Goal: Task Accomplishment & Management: Use online tool/utility

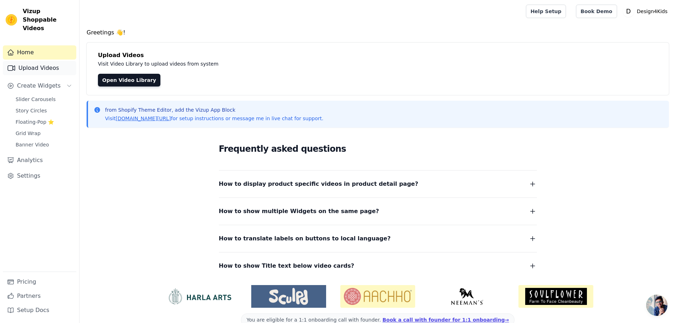
click at [49, 61] on link "Upload Videos" at bounding box center [39, 68] width 73 height 14
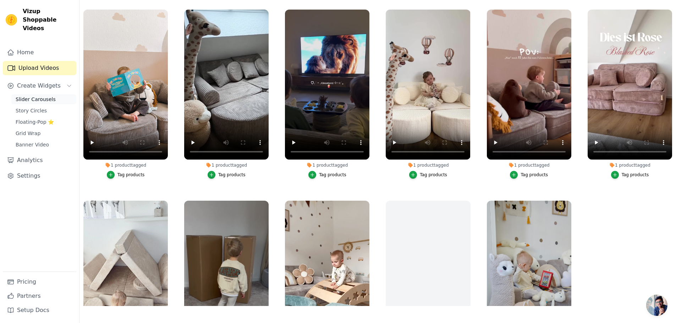
click at [41, 96] on span "Slider Carousels" at bounding box center [36, 99] width 40 height 7
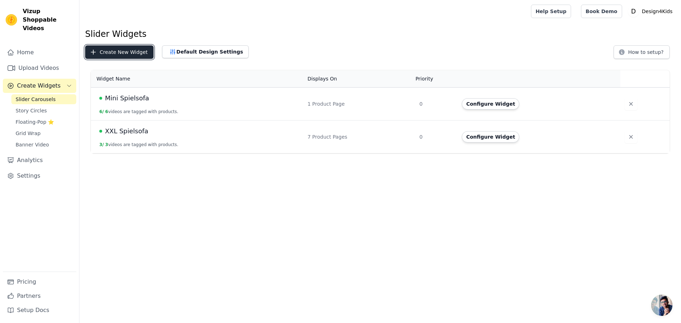
click at [124, 53] on button "Create New Widget" at bounding box center [119, 51] width 68 height 13
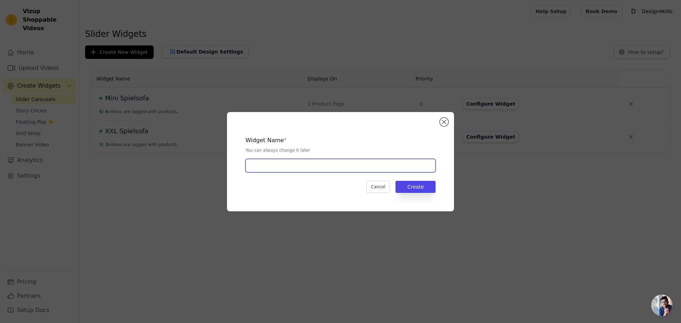
click at [266, 162] on input "text" at bounding box center [340, 165] width 190 height 13
type input "R"
click at [256, 168] on input "STartseite" at bounding box center [340, 165] width 190 height 13
type input "Startseite"
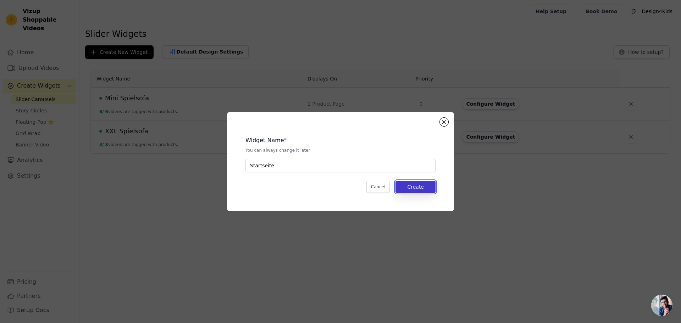
click at [415, 187] on button "Create" at bounding box center [415, 187] width 40 height 12
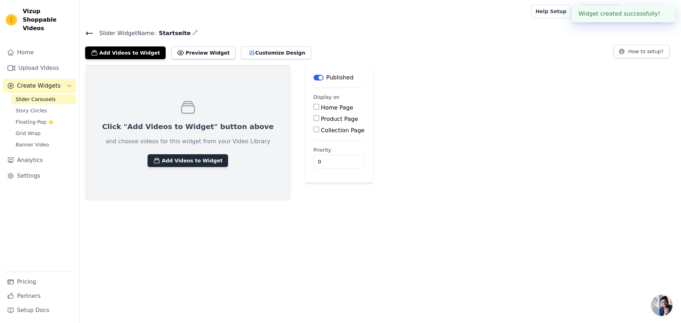
click at [186, 161] on button "Add Videos to Widget" at bounding box center [188, 160] width 81 height 13
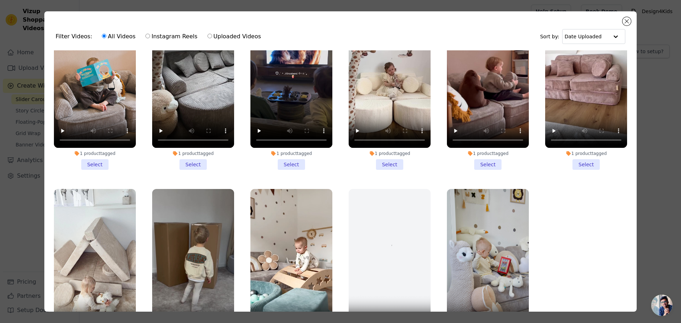
scroll to position [36, 0]
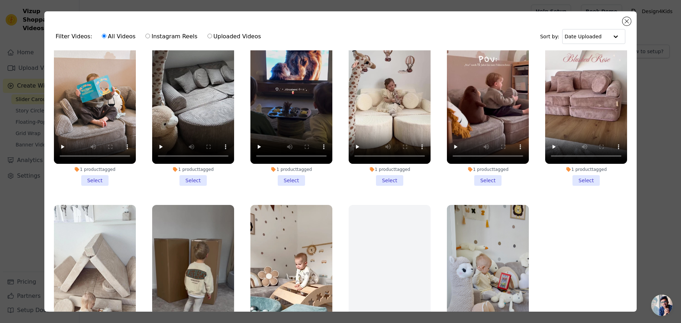
click at [482, 181] on li "1 product tagged Select" at bounding box center [488, 102] width 82 height 168
click at [0, 0] on input "1 product tagged Select" at bounding box center [0, 0] width 0 height 0
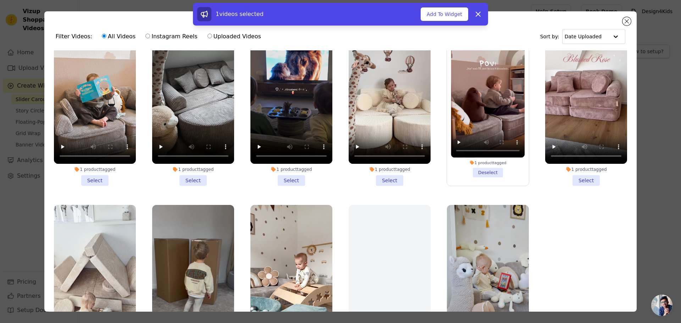
click at [580, 177] on li "1 product tagged Select" at bounding box center [586, 102] width 82 height 168
click at [0, 0] on input "1 product tagged Select" at bounding box center [0, 0] width 0 height 0
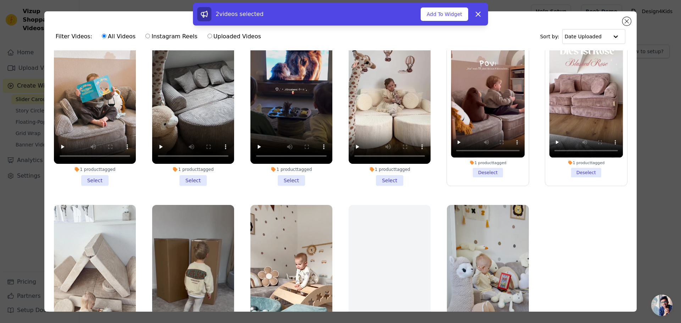
click at [283, 175] on li "1 product tagged Select" at bounding box center [291, 102] width 82 height 168
click at [0, 0] on input "1 product tagged Select" at bounding box center [0, 0] width 0 height 0
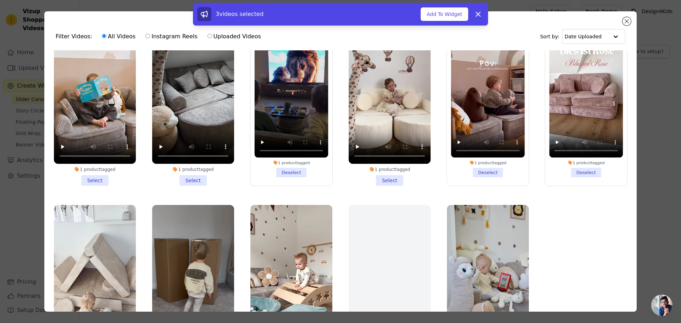
click at [94, 177] on li "1 product tagged Select" at bounding box center [95, 102] width 82 height 168
click at [0, 0] on input "1 product tagged Select" at bounding box center [0, 0] width 0 height 0
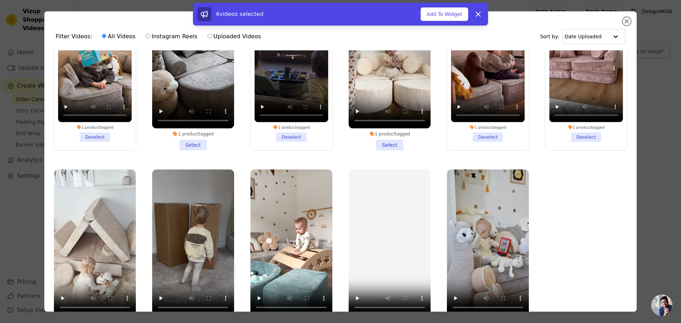
scroll to position [62, 0]
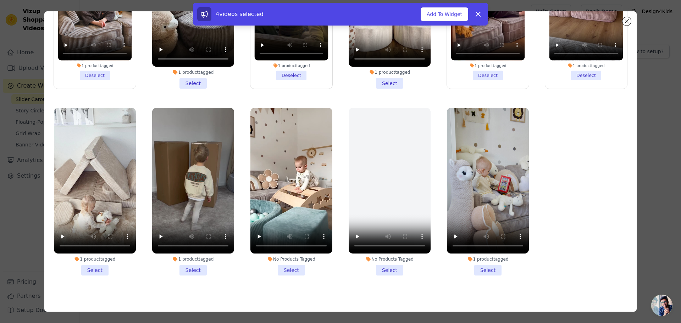
click at [482, 264] on li "1 product tagged Select" at bounding box center [488, 192] width 82 height 168
click at [0, 0] on input "1 product tagged Select" at bounding box center [0, 0] width 0 height 0
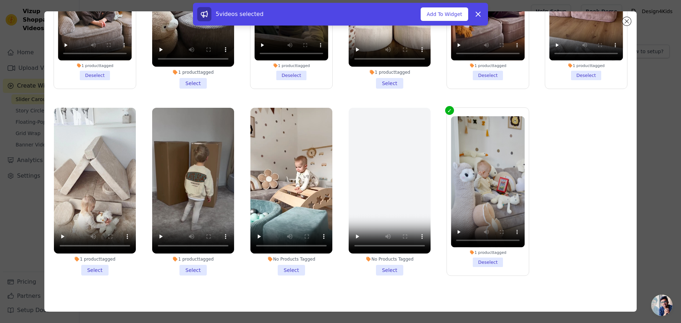
click at [280, 266] on li "No Products Tagged Select" at bounding box center [291, 192] width 82 height 168
click at [0, 0] on input "No Products Tagged Select" at bounding box center [0, 0] width 0 height 0
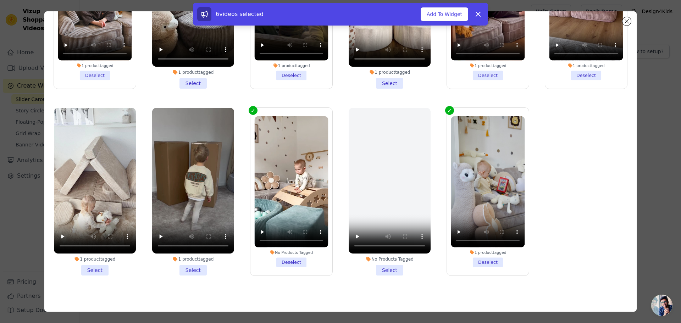
click at [179, 264] on li "1 product tagged Select" at bounding box center [193, 192] width 82 height 168
click at [0, 0] on input "1 product tagged Select" at bounding box center [0, 0] width 0 height 0
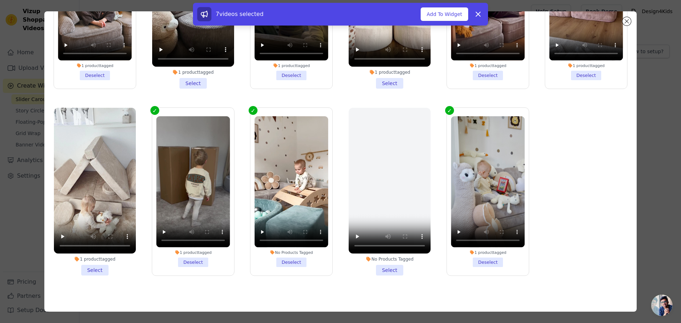
click at [102, 261] on li "1 product tagged Select" at bounding box center [95, 192] width 82 height 168
click at [0, 0] on input "1 product tagged Select" at bounding box center [0, 0] width 0 height 0
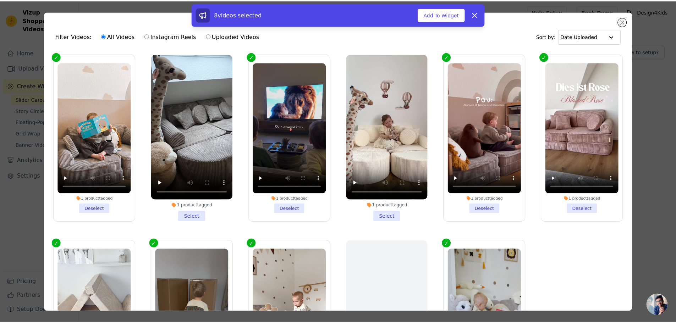
scroll to position [0, 0]
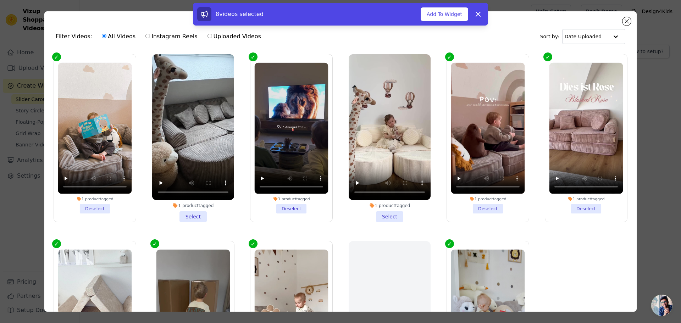
click at [380, 211] on li "1 product tagged Select" at bounding box center [390, 138] width 82 height 168
click at [0, 0] on input "1 product tagged Select" at bounding box center [0, 0] width 0 height 0
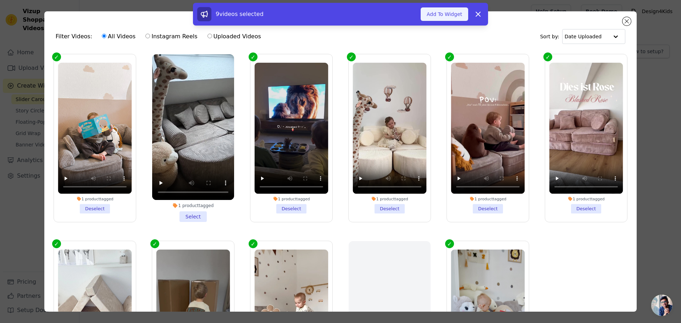
click at [448, 17] on button "Add To Widget" at bounding box center [445, 13] width 48 height 13
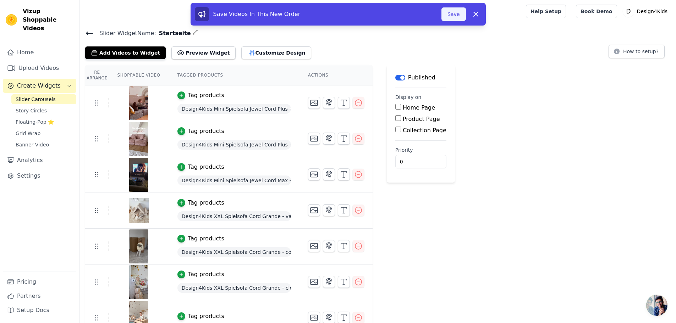
click at [455, 18] on button "Save" at bounding box center [453, 13] width 24 height 13
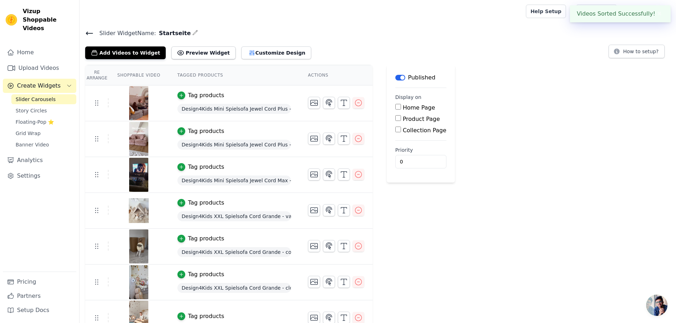
click at [395, 107] on input "Home Page" at bounding box center [398, 107] width 6 height 6
checkbox input "true"
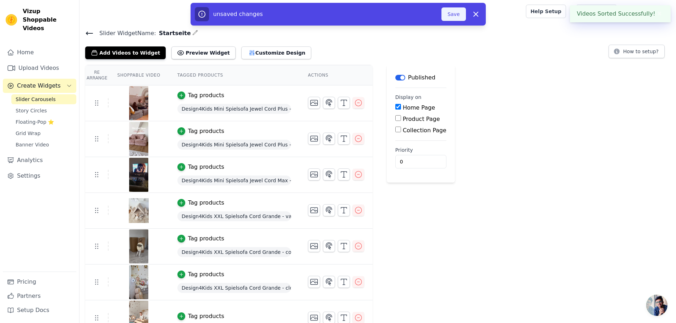
click at [455, 12] on button "Save" at bounding box center [453, 13] width 24 height 13
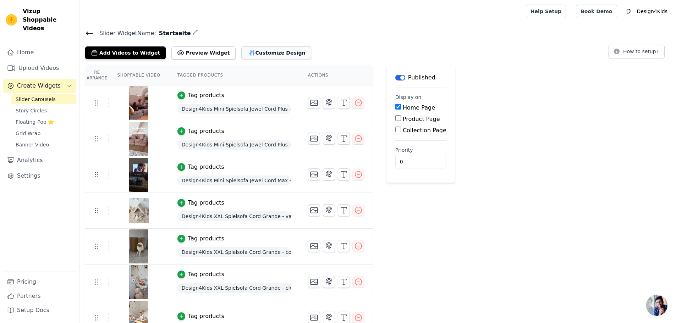
click at [256, 53] on button "Customize Design" at bounding box center [276, 52] width 70 height 13
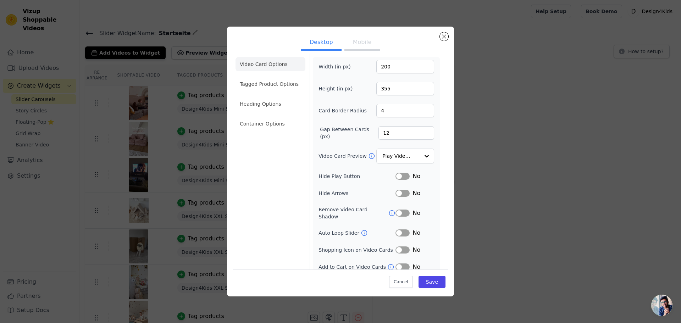
scroll to position [5, 0]
click at [282, 87] on li "Tagged Product Options" at bounding box center [270, 83] width 70 height 14
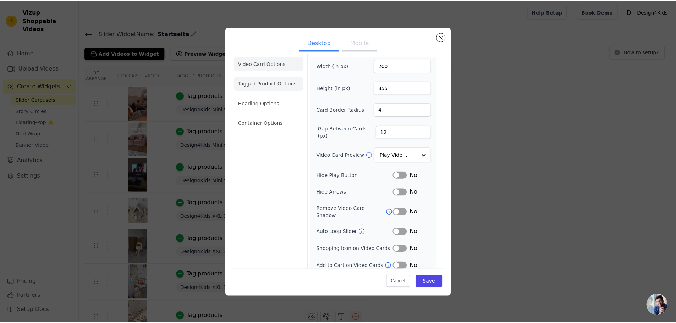
scroll to position [0, 0]
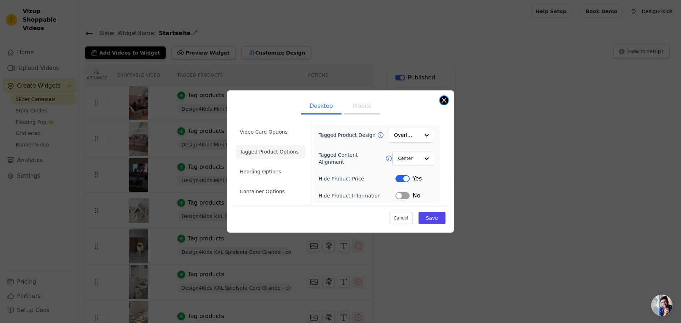
click at [446, 102] on button "Close modal" at bounding box center [444, 100] width 9 height 9
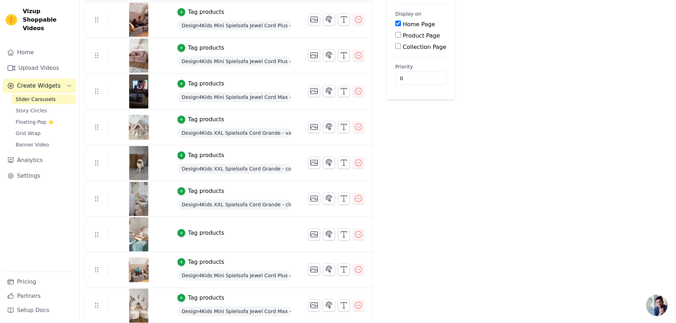
scroll to position [84, 0]
click at [177, 232] on div "button" at bounding box center [181, 233] width 8 height 8
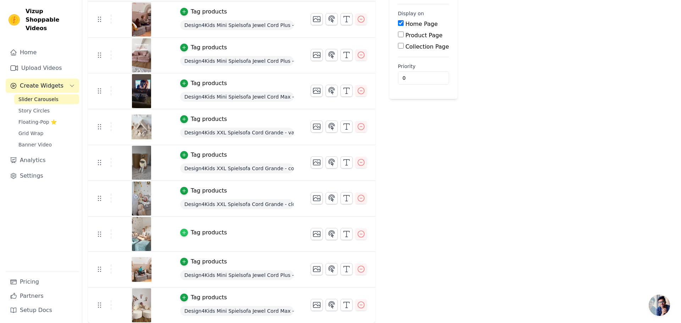
scroll to position [0, 0]
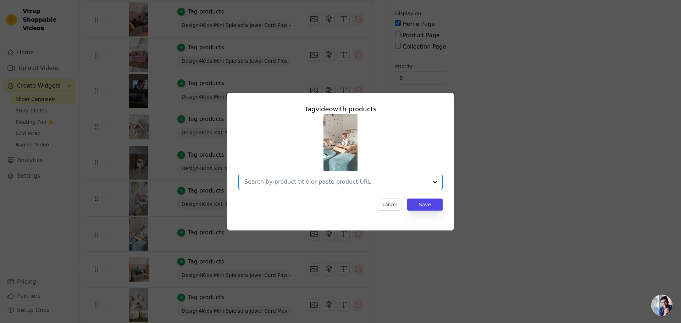
click at [316, 183] on input "text" at bounding box center [336, 182] width 184 height 9
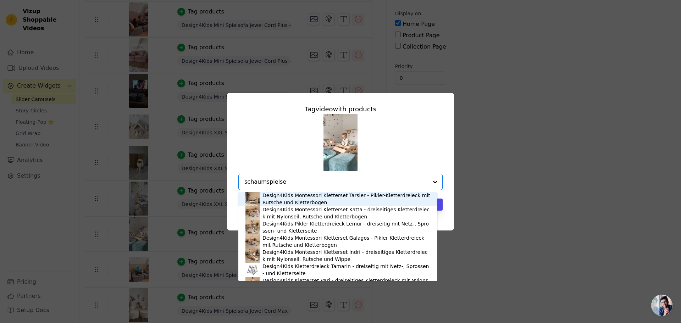
type input "schaumspielset"
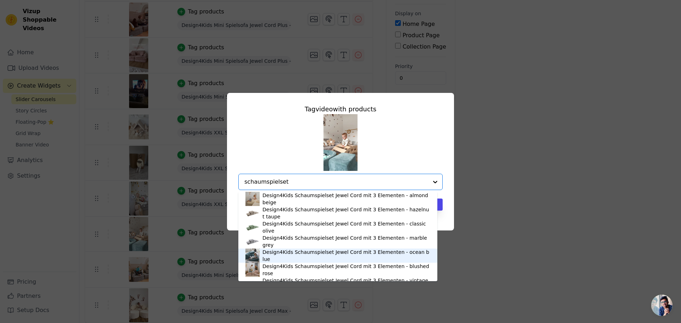
click at [299, 257] on div "Design4Kids Schaumspielset Jewel Cord mit 3 Elementen - ocean blue" at bounding box center [346, 256] width 168 height 14
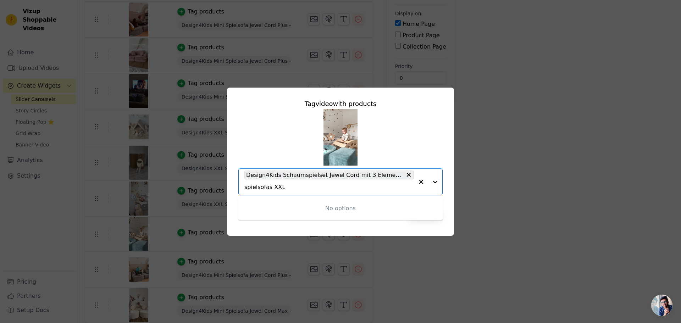
drag, startPoint x: 267, startPoint y: 187, endPoint x: 268, endPoint y: 193, distance: 5.8
click at [267, 187] on input "spielsofas XXL" at bounding box center [329, 187] width 170 height 9
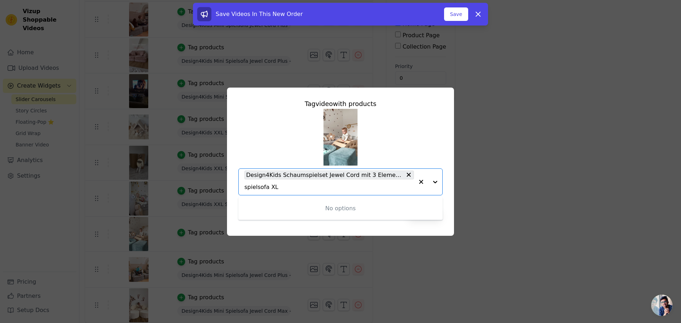
type input "spielsofa XXL"
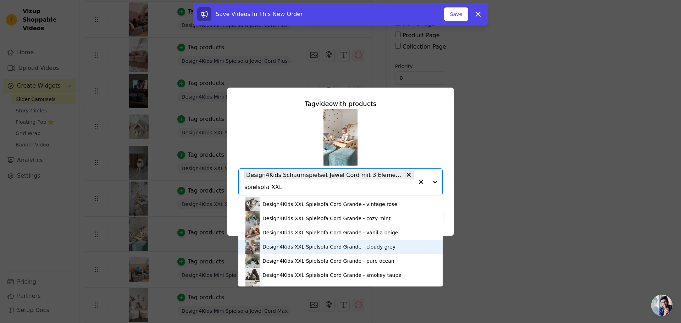
click at [277, 243] on div "Design4Kids XXL Spielsofa Cord Grande - cloudy grey" at bounding box center [328, 246] width 133 height 7
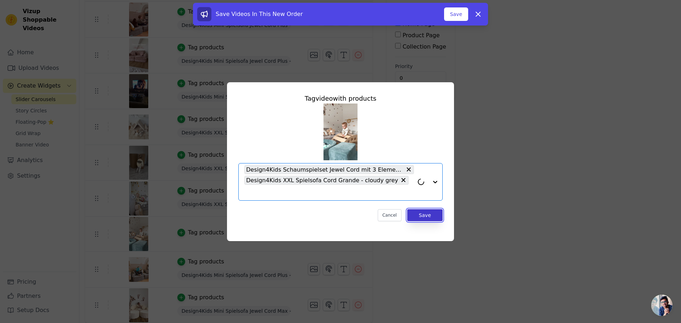
click at [425, 211] on button "Save" at bounding box center [424, 215] width 35 height 12
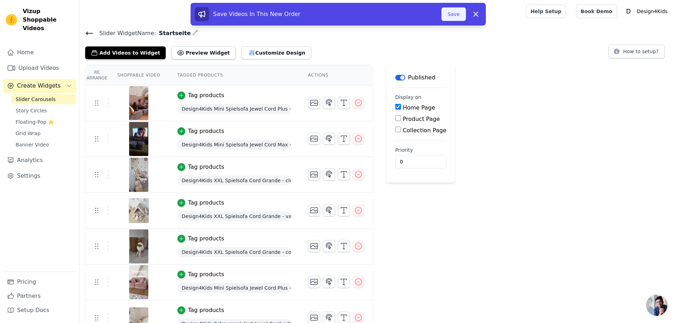
click at [450, 12] on button "Save" at bounding box center [453, 13] width 24 height 13
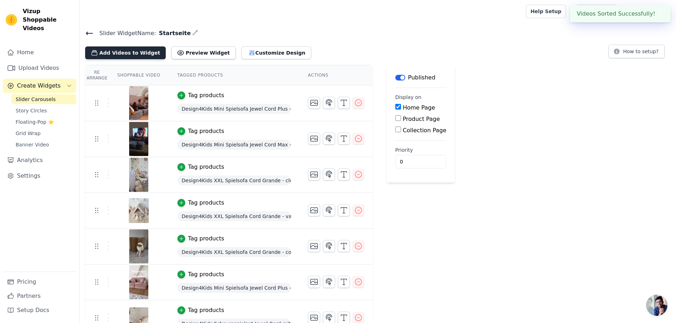
click at [127, 55] on button "Add Videos to Widget" at bounding box center [125, 52] width 81 height 13
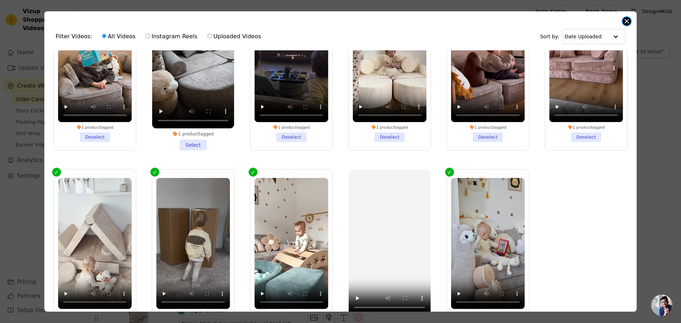
click at [625, 20] on button "Close modal" at bounding box center [626, 21] width 9 height 9
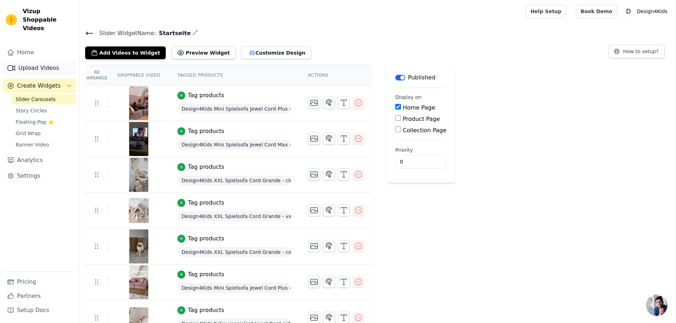
click at [31, 61] on link "Upload Videos" at bounding box center [39, 68] width 73 height 14
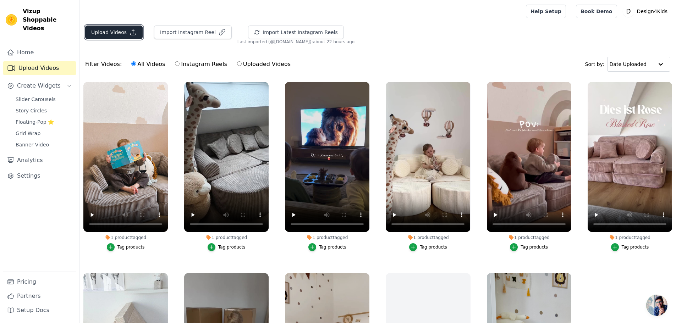
click at [122, 31] on button "Upload Videos" at bounding box center [113, 32] width 57 height 13
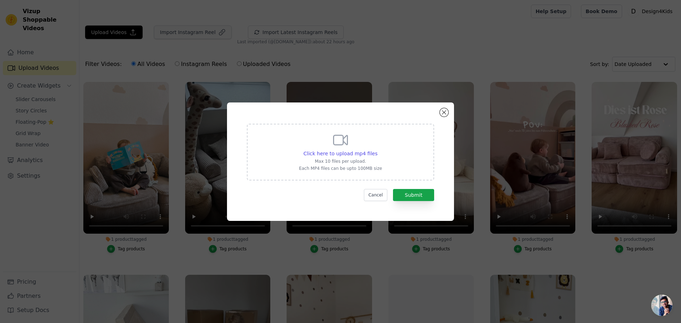
click at [189, 33] on div "Click here to upload mp4 files Max 10 files per upload. Each MP4 files can be u…" at bounding box center [340, 161] width 681 height 323
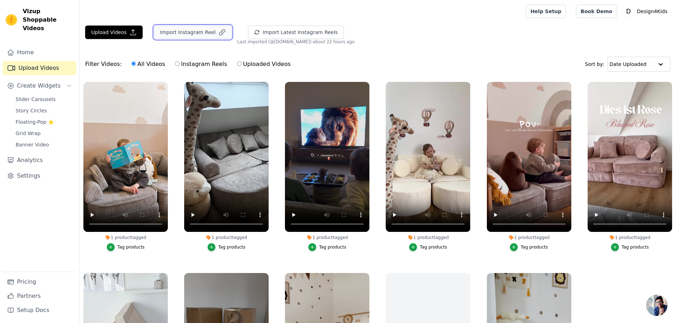
click at [195, 33] on button "Import Instagram Reel" at bounding box center [193, 32] width 78 height 13
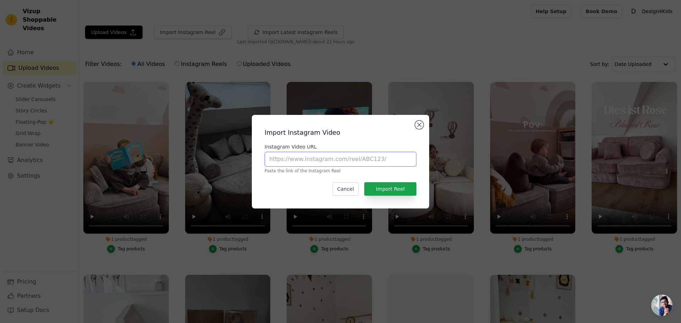
click at [298, 158] on input "Instagram Video URL" at bounding box center [341, 159] width 152 height 15
paste input "[URL][DOMAIN_NAME]"
type input "[URL][DOMAIN_NAME]"
click at [390, 191] on button "Import Reel" at bounding box center [390, 188] width 52 height 13
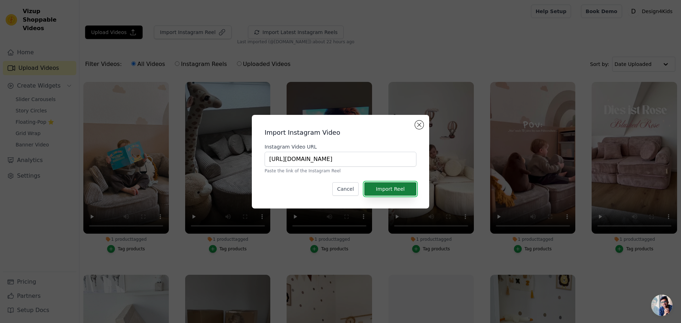
scroll to position [0, 0]
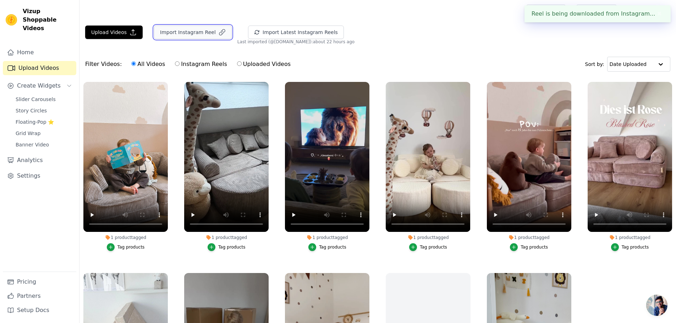
click at [170, 29] on button "Import Instagram Reel" at bounding box center [193, 32] width 78 height 13
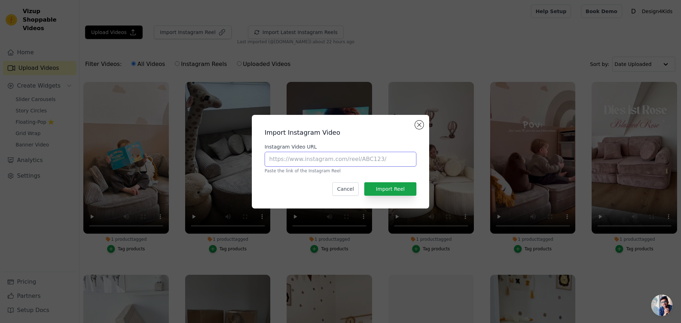
click at [327, 162] on input "Instagram Video URL" at bounding box center [341, 159] width 152 height 15
paste input "[URL][DOMAIN_NAME]"
type input "[URL][DOMAIN_NAME]"
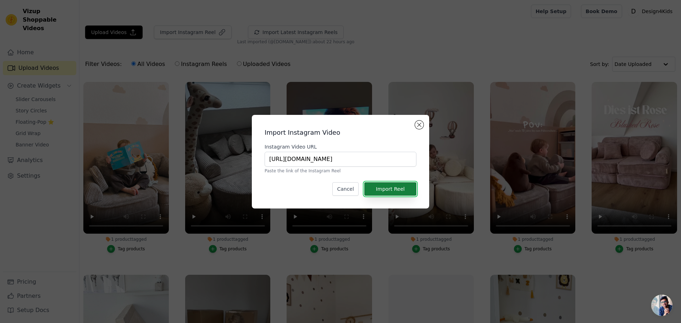
click at [384, 190] on button "Import Reel" at bounding box center [390, 188] width 52 height 13
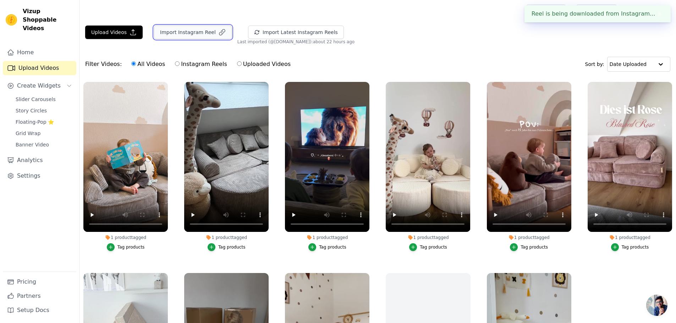
click at [159, 33] on button "Import Instagram Reel" at bounding box center [193, 32] width 78 height 13
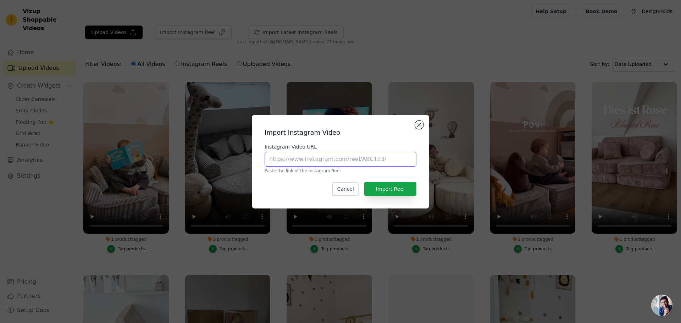
click at [355, 162] on input "Instagram Video URL" at bounding box center [341, 159] width 152 height 15
paste input "[URL][DOMAIN_NAME]"
type input "[URL][DOMAIN_NAME]"
click at [392, 191] on button "Import Reel" at bounding box center [390, 188] width 52 height 13
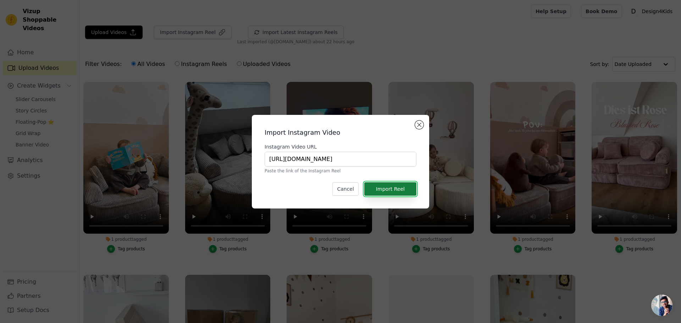
scroll to position [0, 0]
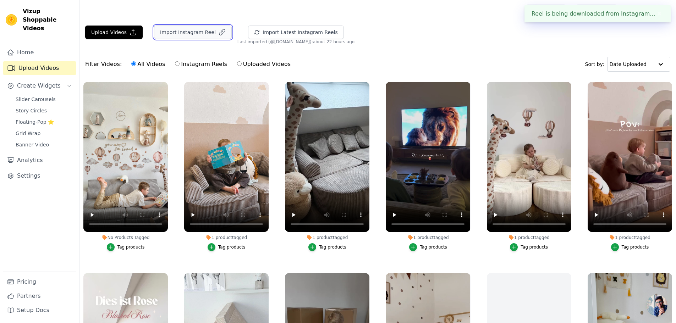
click at [170, 31] on button "Import Instagram Reel" at bounding box center [193, 32] width 78 height 13
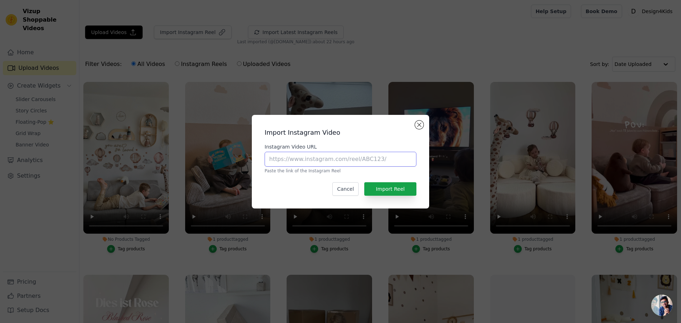
click at [309, 161] on input "Instagram Video URL" at bounding box center [341, 159] width 152 height 15
paste input "[URL][DOMAIN_NAME]"
type input "[URL][DOMAIN_NAME]"
click at [389, 190] on button "Import Reel" at bounding box center [390, 188] width 52 height 13
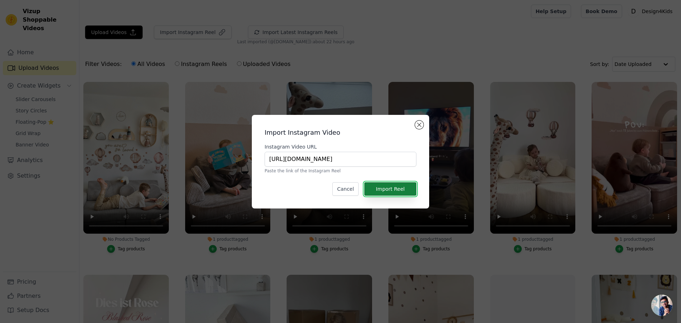
scroll to position [0, 0]
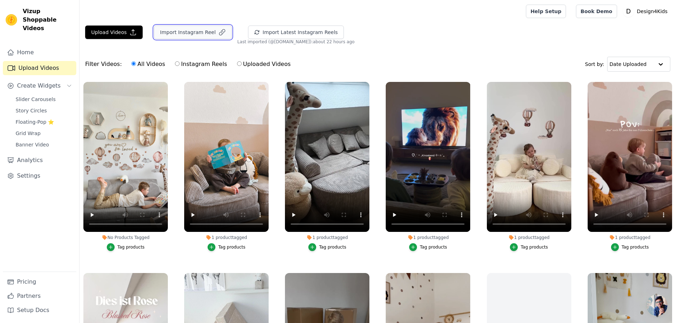
click at [189, 30] on button "Import Instagram Reel" at bounding box center [193, 32] width 78 height 13
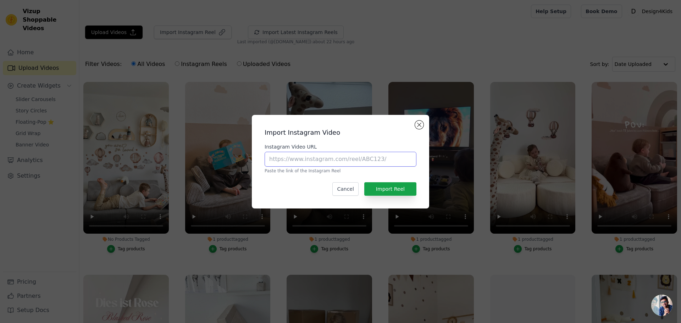
click at [338, 166] on input "Instagram Video URL" at bounding box center [341, 159] width 152 height 15
paste input "[URL][DOMAIN_NAME]"
type input "[URL][DOMAIN_NAME]"
click at [396, 194] on button "Import Reel" at bounding box center [390, 188] width 52 height 13
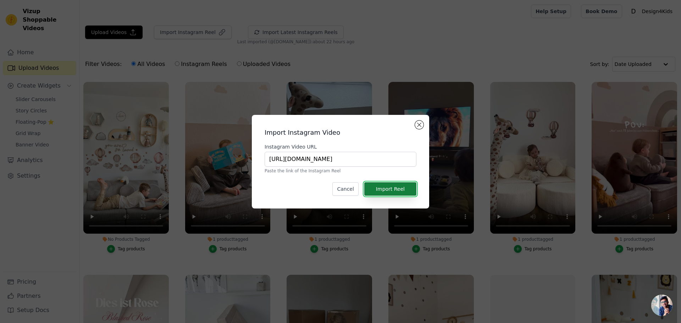
scroll to position [0, 0]
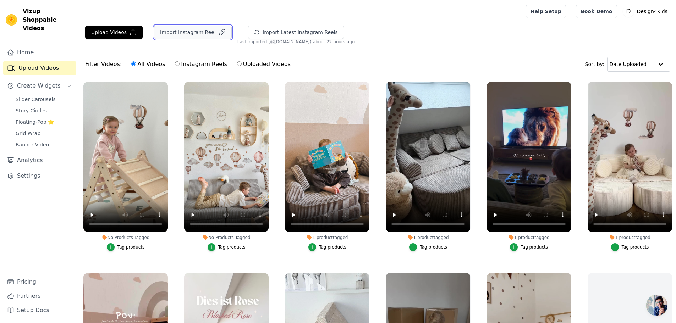
click at [191, 32] on button "Import Instagram Reel" at bounding box center [193, 32] width 78 height 13
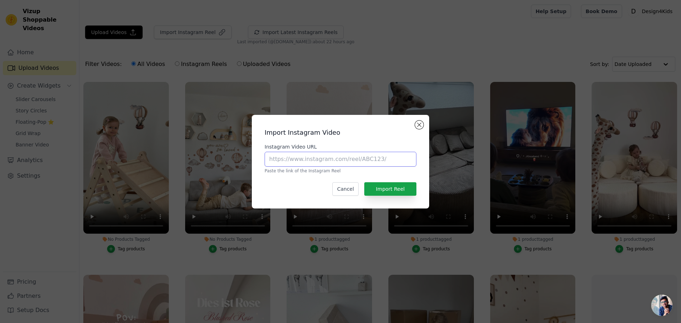
click at [314, 161] on input "Instagram Video URL" at bounding box center [341, 159] width 152 height 15
paste input "[URL][DOMAIN_NAME]"
type input "[URL][DOMAIN_NAME]"
click at [404, 196] on div "Import Instagram Video Instagram Video URL [URL][DOMAIN_NAME] Paste the link of…" at bounding box center [340, 162] width 166 height 82
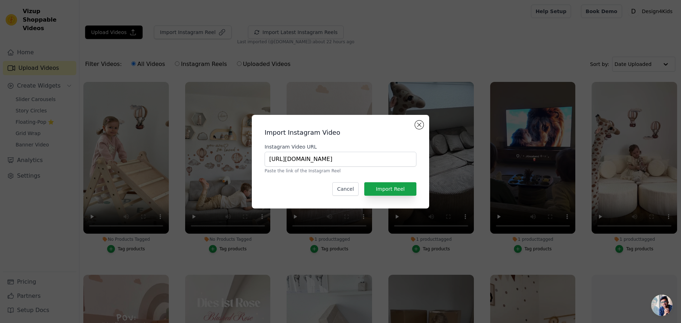
scroll to position [0, 0]
click at [401, 186] on button "Import Reel" at bounding box center [390, 188] width 52 height 13
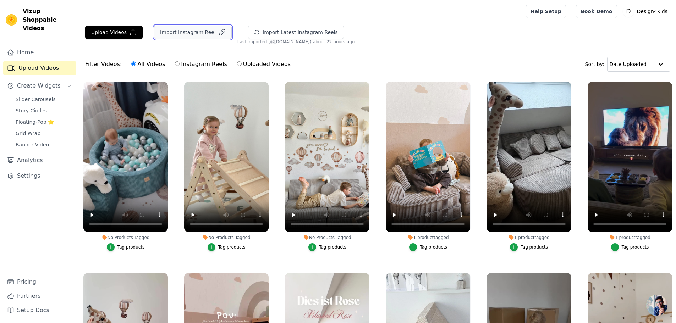
click at [174, 29] on button "Import Instagram Reel" at bounding box center [193, 32] width 78 height 13
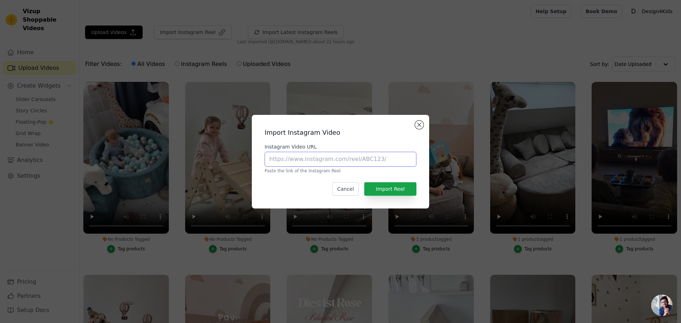
click at [334, 161] on input "Instagram Video URL" at bounding box center [341, 159] width 152 height 15
paste input "[URL][DOMAIN_NAME]"
type input "[URL][DOMAIN_NAME]"
click at [386, 191] on button "Import Reel" at bounding box center [390, 188] width 52 height 13
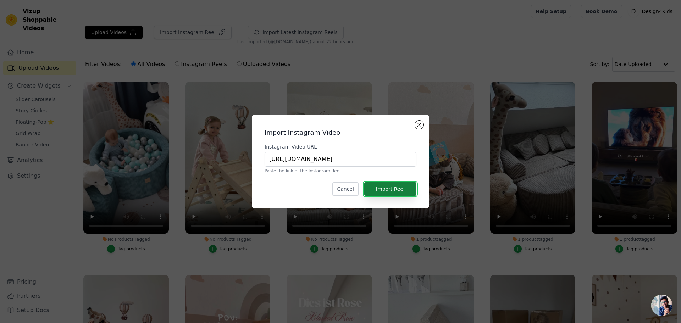
scroll to position [0, 0]
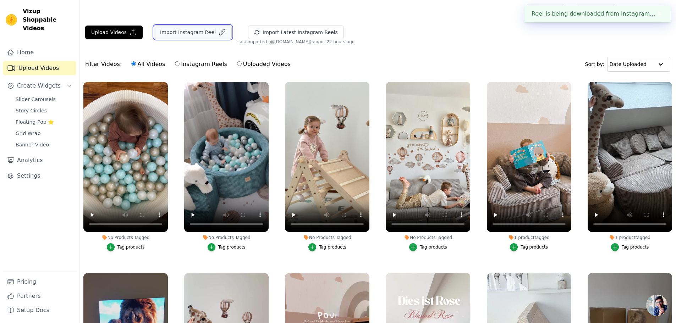
click at [199, 34] on button "Import Instagram Reel" at bounding box center [193, 32] width 78 height 13
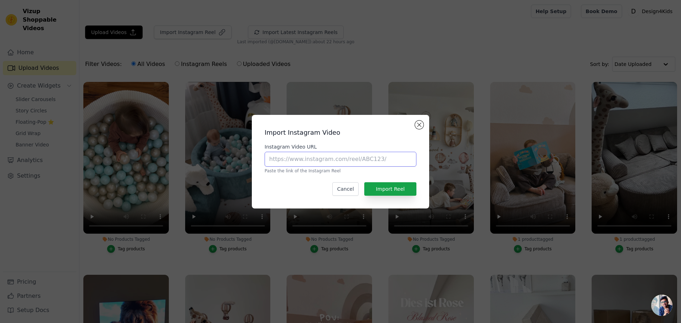
click at [328, 162] on input "Instagram Video URL" at bounding box center [341, 159] width 152 height 15
paste input "[URL][DOMAIN_NAME]"
type input "[URL][DOMAIN_NAME]"
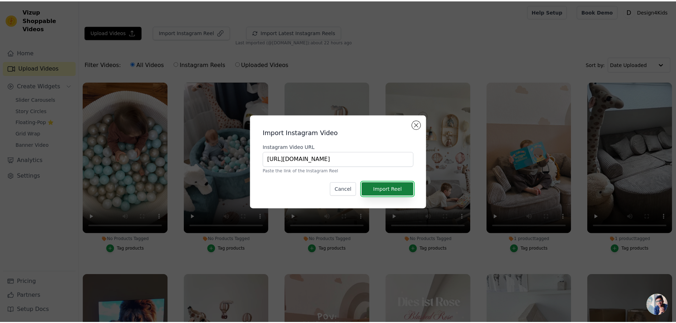
scroll to position [0, 0]
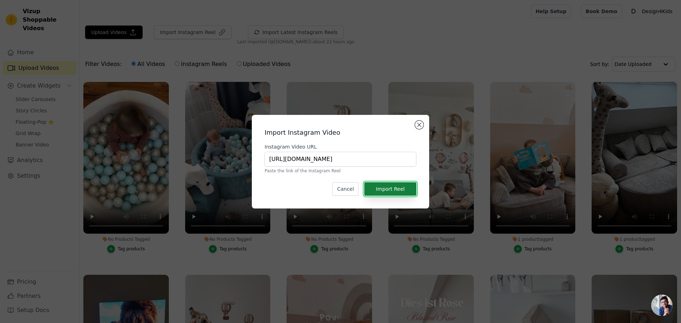
click at [395, 190] on button "Import Reel" at bounding box center [390, 188] width 52 height 13
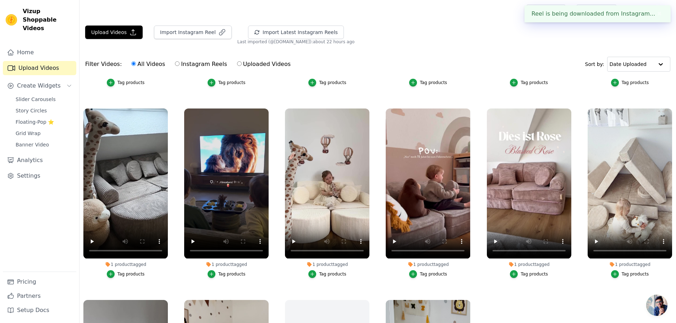
scroll to position [106, 0]
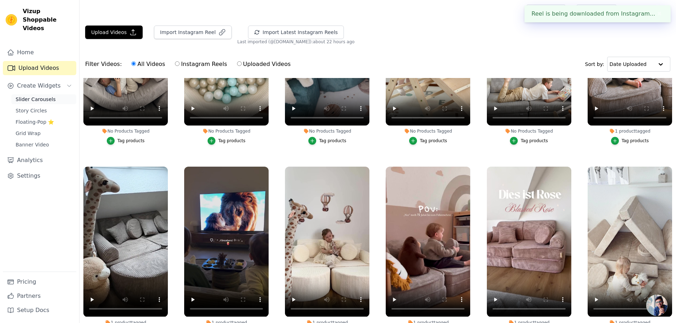
click at [40, 96] on span "Slider Carousels" at bounding box center [36, 99] width 40 height 7
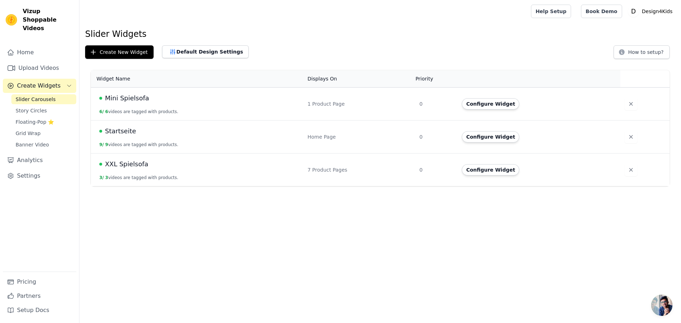
click at [113, 132] on span "Startseite" at bounding box center [120, 131] width 31 height 10
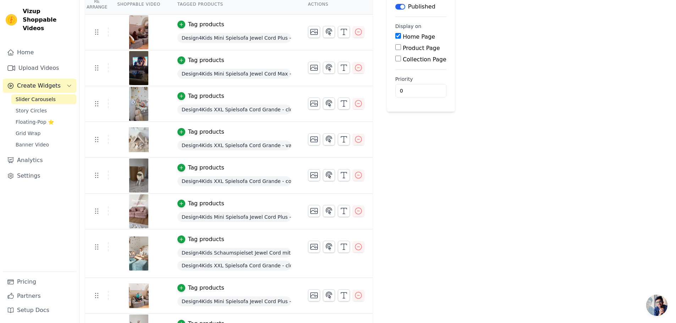
scroll to position [97, 0]
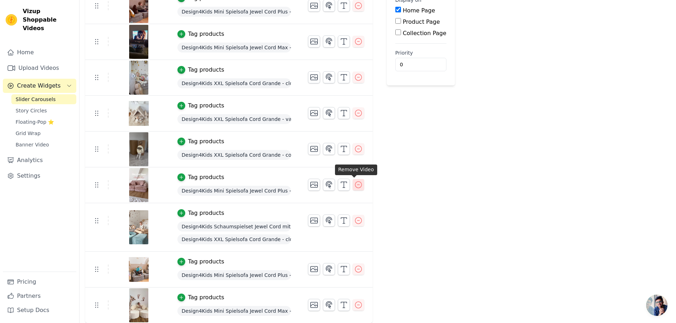
click at [356, 185] on icon "button" at bounding box center [358, 185] width 9 height 9
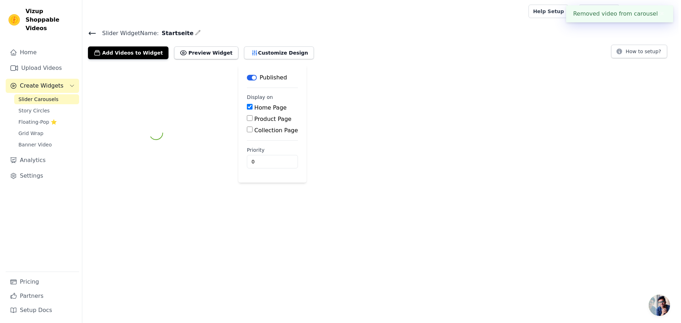
scroll to position [0, 0]
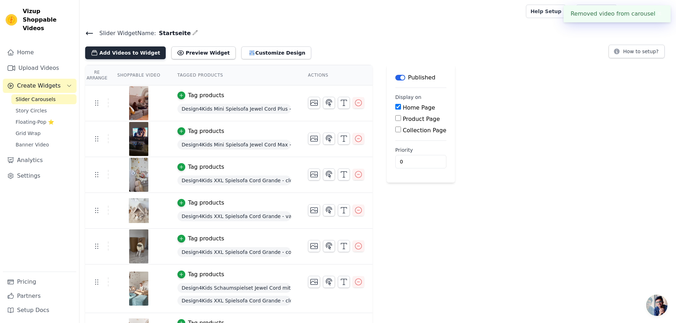
click at [122, 53] on button "Add Videos to Widget" at bounding box center [125, 52] width 81 height 13
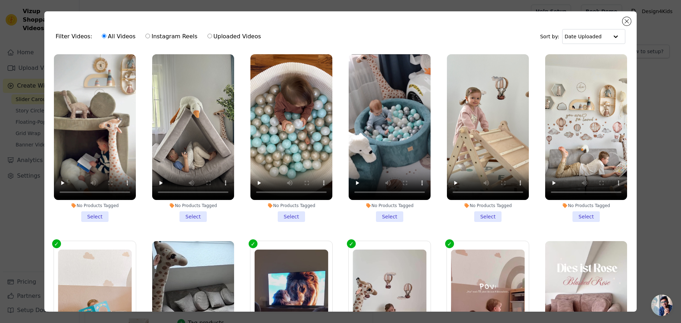
drag, startPoint x: 604, startPoint y: 214, endPoint x: 583, endPoint y: 215, distance: 21.3
click at [604, 214] on li "No Products Tagged Select" at bounding box center [586, 138] width 82 height 168
click at [0, 0] on input "No Products Tagged Select" at bounding box center [0, 0] width 0 height 0
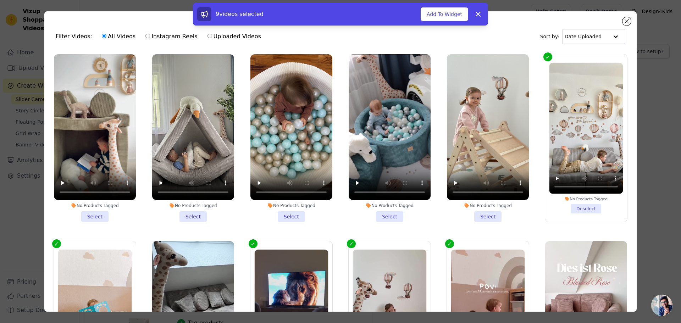
click at [475, 212] on li "No Products Tagged Select" at bounding box center [488, 138] width 82 height 168
click at [0, 0] on input "No Products Tagged Select" at bounding box center [0, 0] width 0 height 0
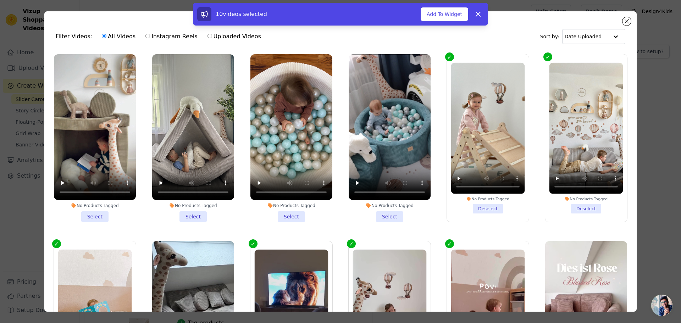
click at [387, 212] on li "No Products Tagged Select" at bounding box center [390, 138] width 82 height 168
click at [0, 0] on input "No Products Tagged Select" at bounding box center [0, 0] width 0 height 0
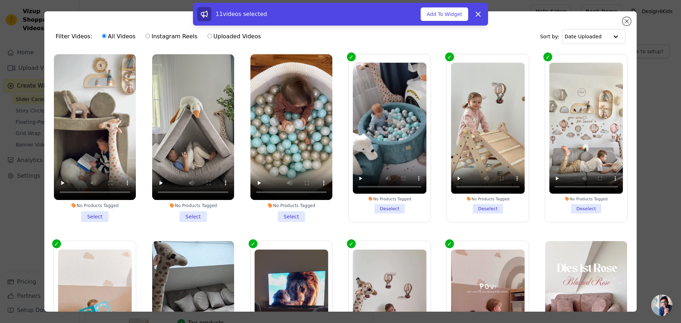
click at [283, 213] on li "No Products Tagged Select" at bounding box center [291, 138] width 82 height 168
click at [0, 0] on input "No Products Tagged Select" at bounding box center [0, 0] width 0 height 0
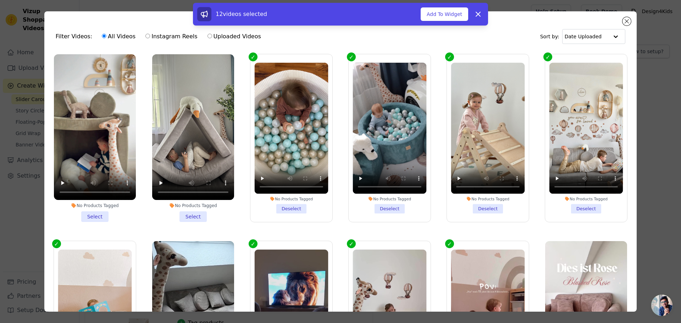
click at [185, 212] on li "No Products Tagged Select" at bounding box center [193, 138] width 82 height 168
click at [0, 0] on input "No Products Tagged Select" at bounding box center [0, 0] width 0 height 0
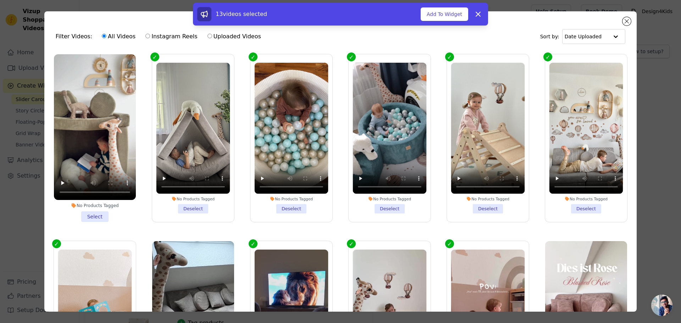
click at [94, 211] on li "No Products Tagged Select" at bounding box center [95, 138] width 82 height 168
click at [0, 0] on input "No Products Tagged Select" at bounding box center [0, 0] width 0 height 0
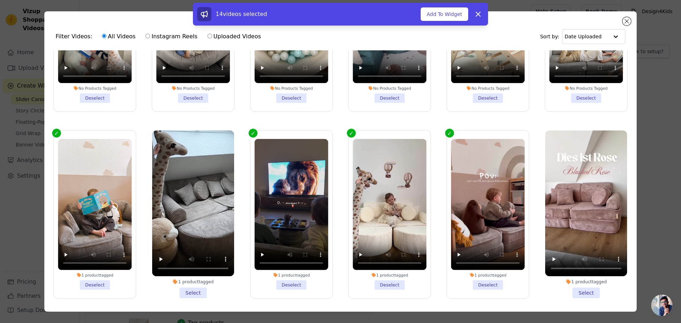
scroll to position [106, 0]
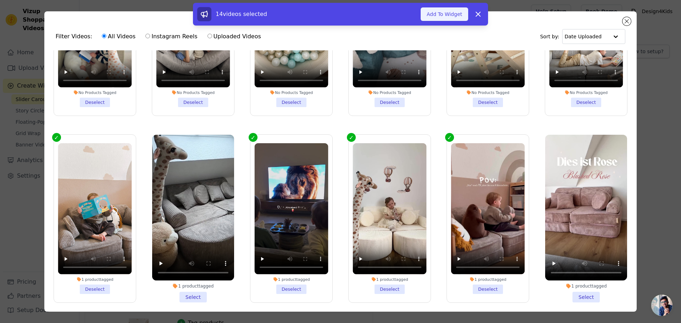
click at [448, 14] on button "Add To Widget" at bounding box center [445, 13] width 48 height 13
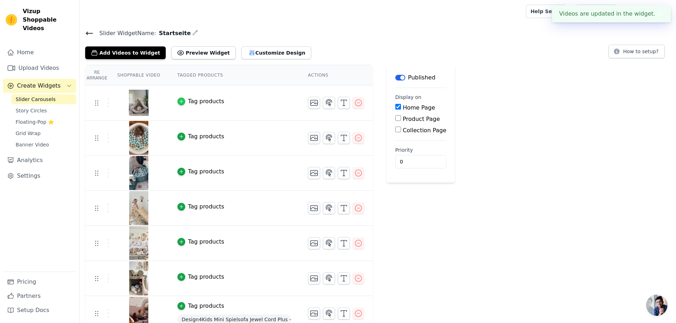
click at [179, 99] on icon "button" at bounding box center [181, 101] width 5 height 5
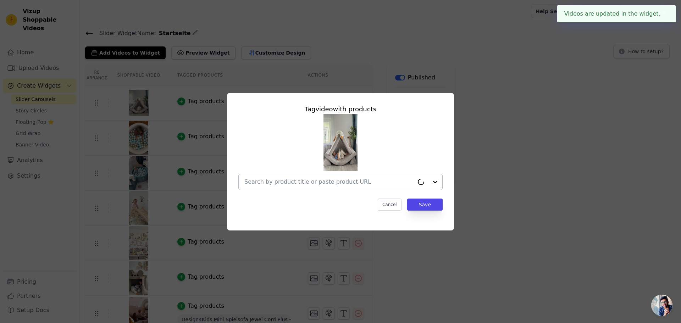
click at [309, 181] on input "text" at bounding box center [329, 182] width 170 height 9
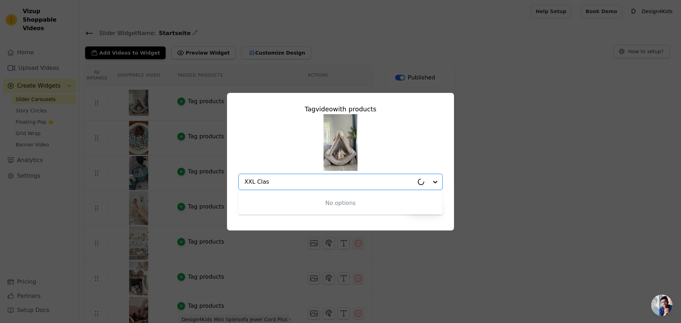
type input "XXL Class"
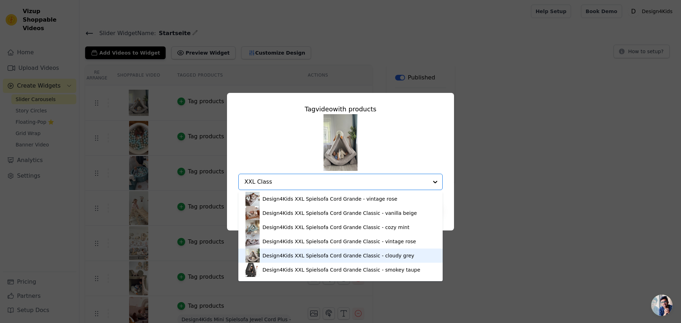
click at [273, 257] on div "Design4Kids XXL Spielsofa Cord Grande Classic - cloudy grey" at bounding box center [338, 255] width 152 height 7
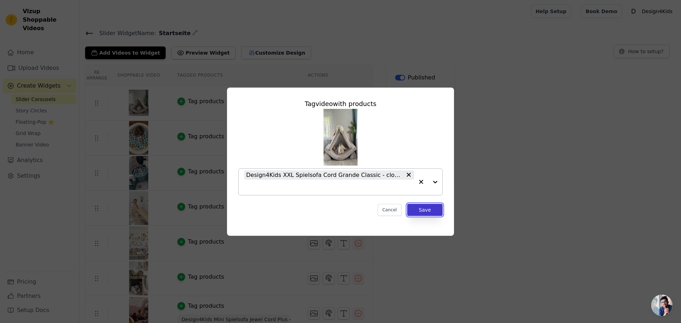
click at [431, 210] on button "Save" at bounding box center [424, 210] width 35 height 12
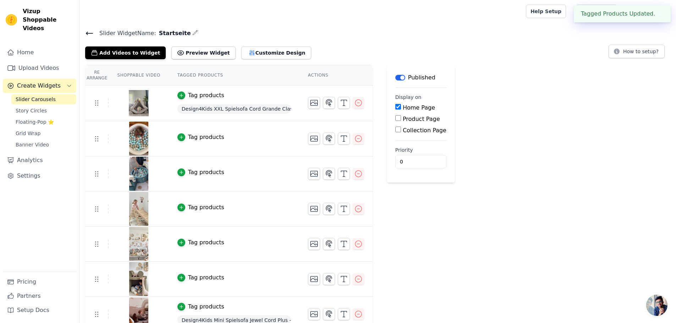
click at [188, 137] on div "Tag products" at bounding box center [206, 137] width 36 height 9
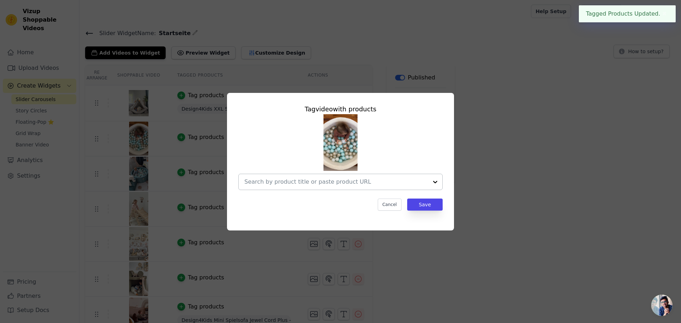
click at [321, 187] on div at bounding box center [336, 182] width 184 height 16
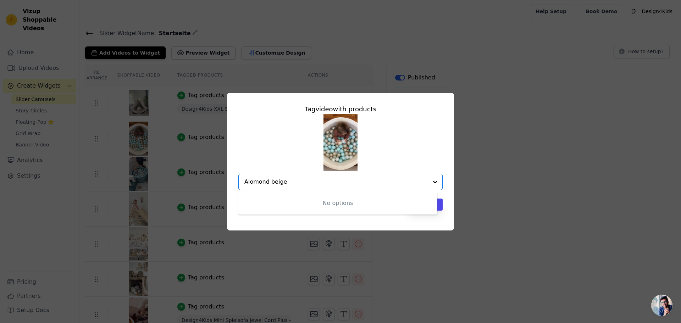
click at [253, 181] on input "Alomond beige" at bounding box center [336, 182] width 184 height 9
type input "Almond beige"
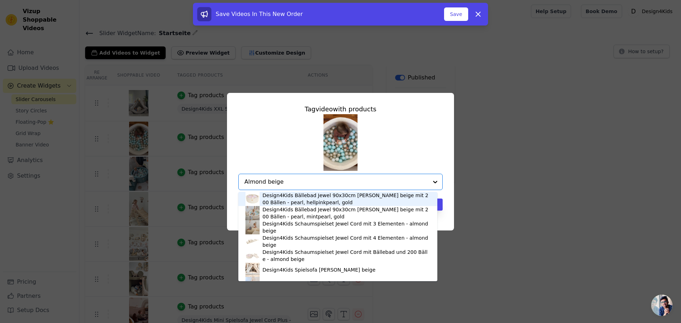
click at [269, 183] on input "Almond beige" at bounding box center [336, 182] width 184 height 9
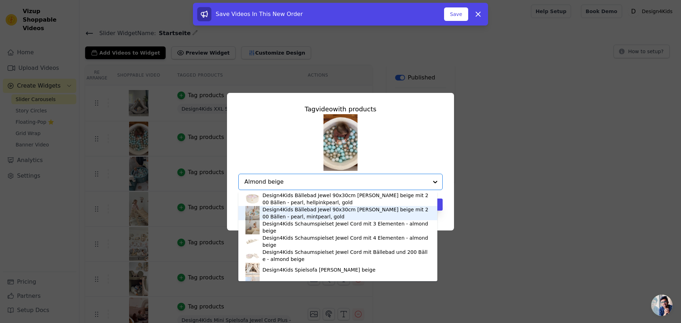
click at [284, 218] on div "Design4Kids Bällebad Jewel 90x30cm [PERSON_NAME] beige mit 200 Bällen - pearl, …" at bounding box center [346, 213] width 168 height 14
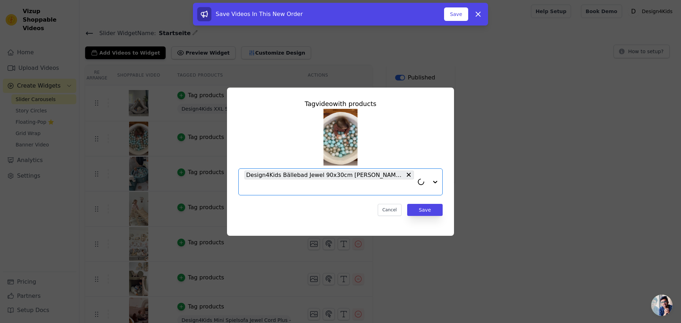
paste input "Almond beige"
type input "Almond beige"
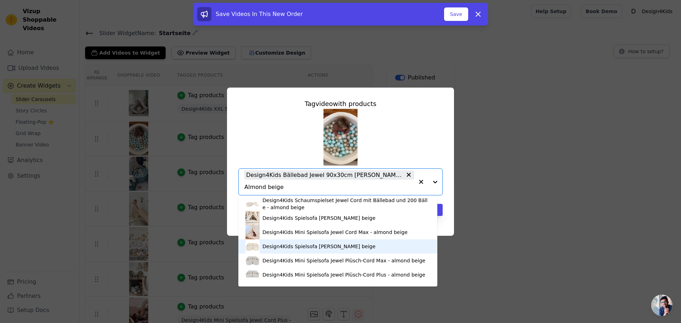
scroll to position [69, 0]
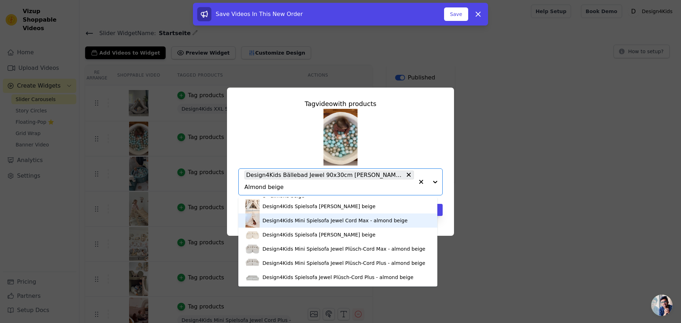
click at [283, 223] on div "Design4Kids Mini Spielsofa Jewel Cord Max - almond beige" at bounding box center [334, 220] width 145 height 7
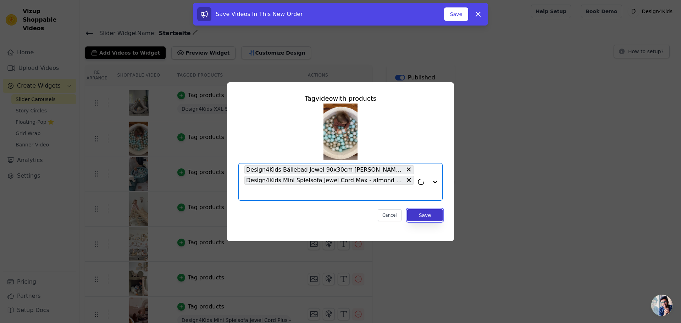
click at [414, 216] on button "Save" at bounding box center [424, 215] width 35 height 12
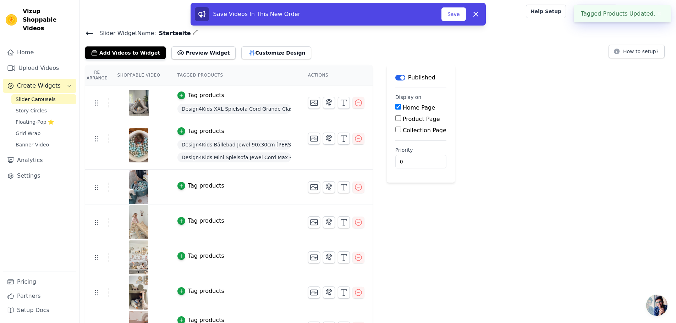
click at [188, 185] on div "Tag products" at bounding box center [206, 186] width 36 height 9
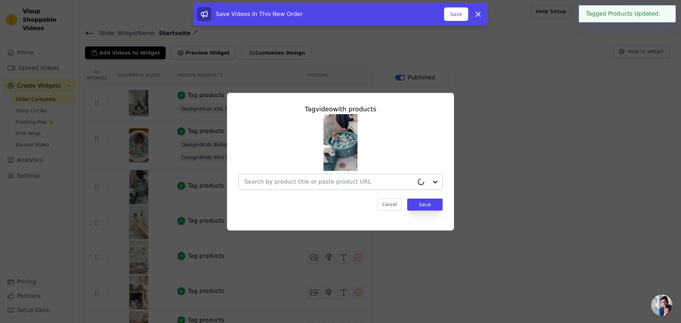
click at [295, 178] on input "text" at bounding box center [329, 182] width 170 height 9
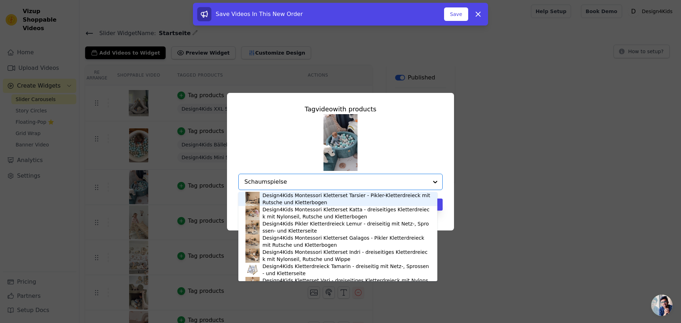
type input "Schaumspielset"
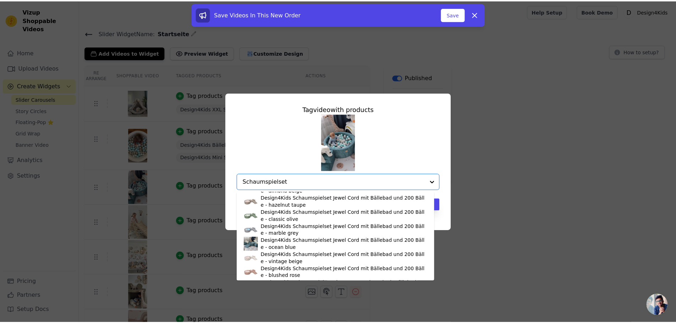
scroll to position [213, 0]
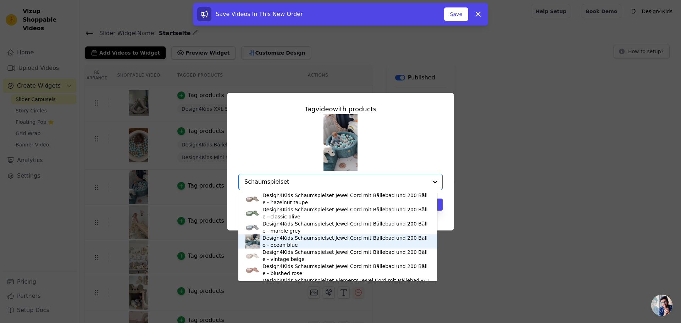
click at [292, 244] on div "Design4Kids Schaumspielset Jewel Cord mit Bällebad und 200 Bälle - ocean blue" at bounding box center [346, 241] width 168 height 14
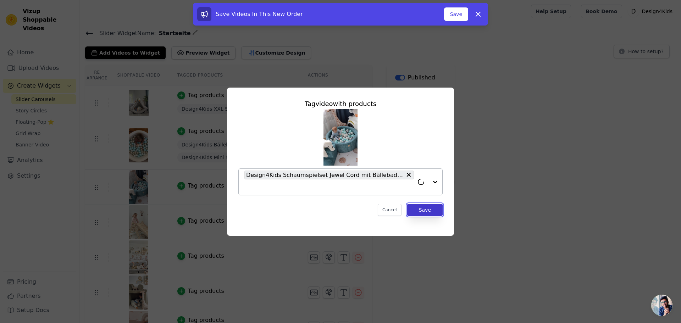
click at [420, 211] on button "Save" at bounding box center [424, 210] width 35 height 12
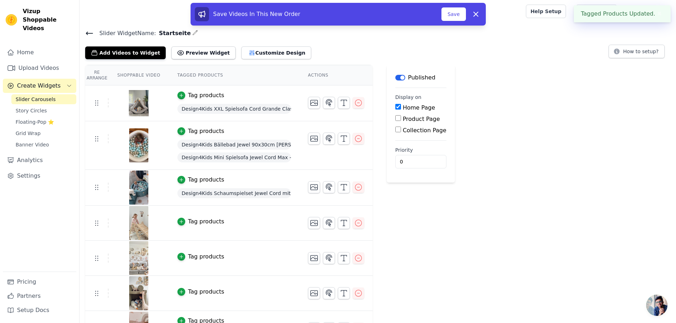
click at [195, 221] on div "Tag products" at bounding box center [206, 221] width 36 height 9
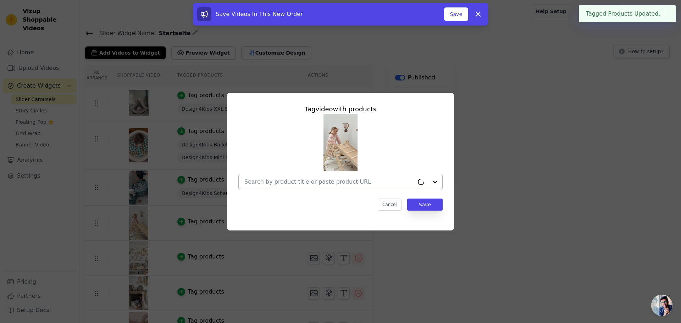
click at [311, 182] on input "text" at bounding box center [329, 182] width 170 height 9
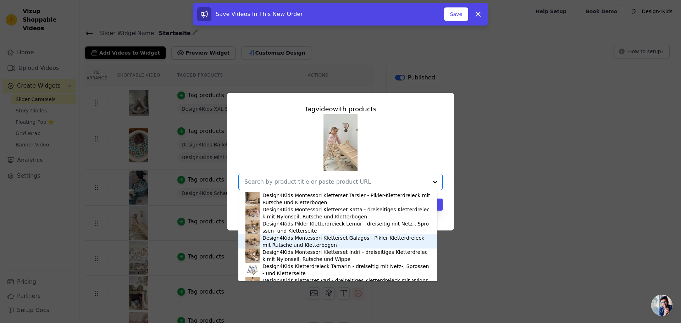
click at [289, 243] on div "Design4Kids Montessori Kletterset Galagos - Pikler Kletterdreieck mit Rutsche u…" at bounding box center [346, 241] width 168 height 14
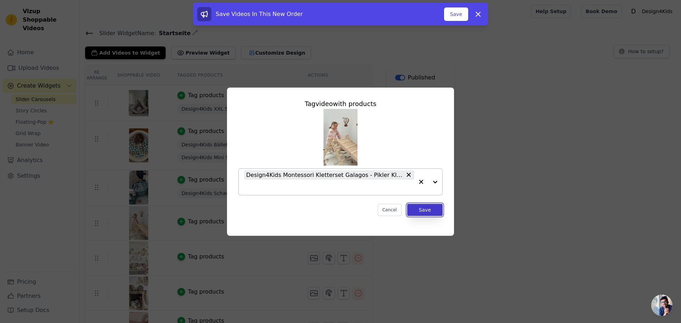
click at [425, 209] on button "Save" at bounding box center [424, 210] width 35 height 12
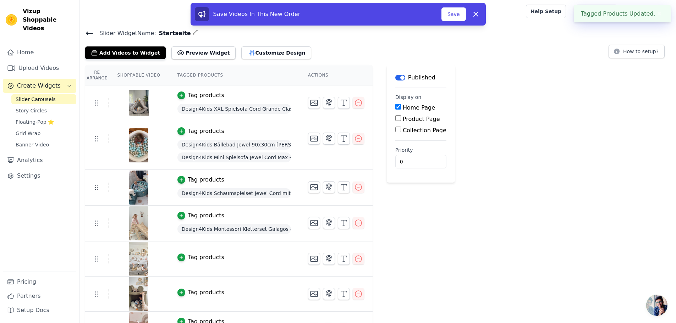
click at [195, 257] on div "Tag products" at bounding box center [206, 257] width 36 height 9
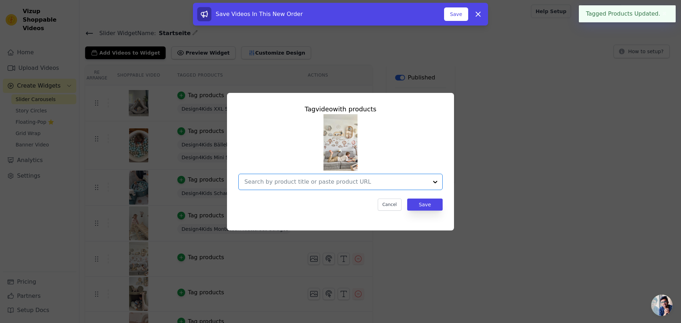
click at [322, 182] on input "text" at bounding box center [336, 182] width 184 height 9
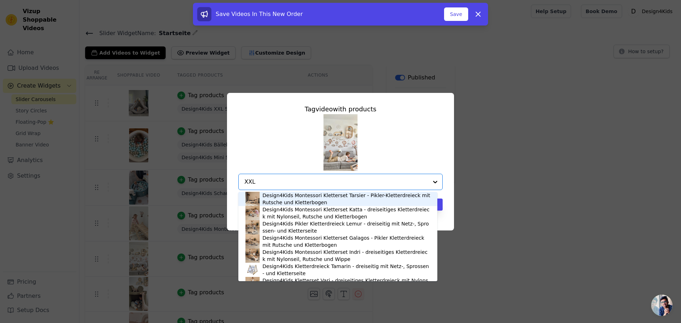
type input "XXL"
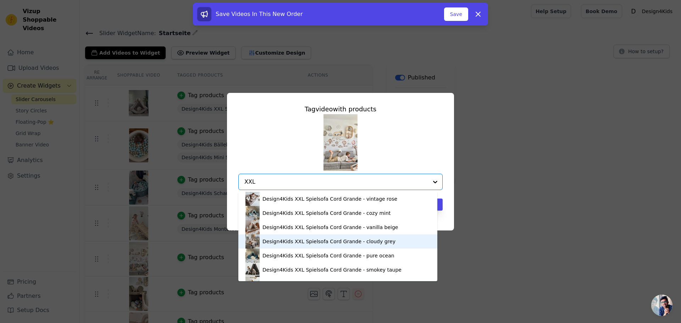
click at [283, 245] on div "Design4Kids XXL Spielsofa Cord Grande - cloudy grey" at bounding box center [337, 241] width 185 height 14
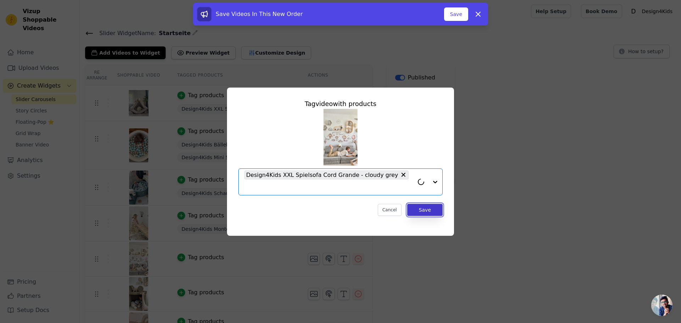
click at [422, 205] on button "Save" at bounding box center [424, 210] width 35 height 12
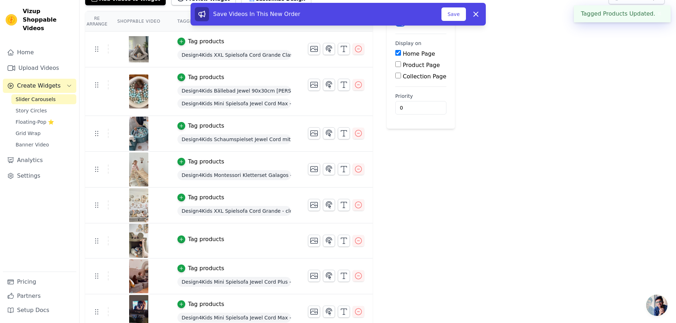
scroll to position [71, 0]
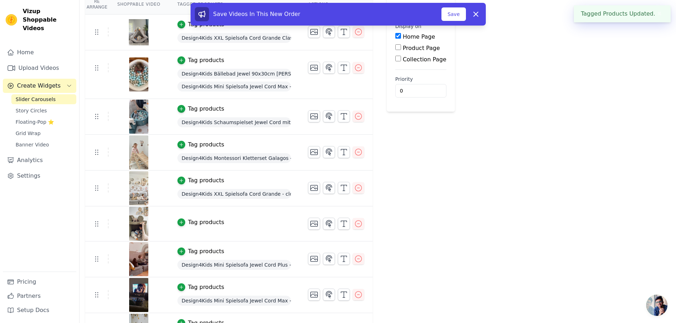
click at [195, 224] on div "Tag products" at bounding box center [206, 222] width 36 height 9
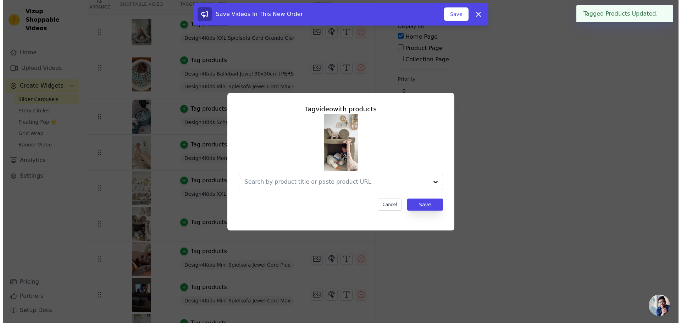
scroll to position [0, 0]
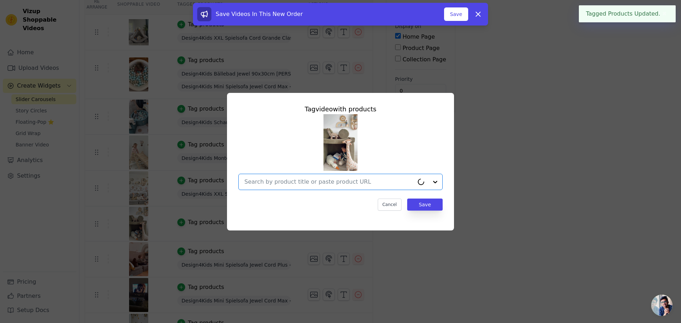
click at [280, 182] on input "text" at bounding box center [329, 182] width 170 height 9
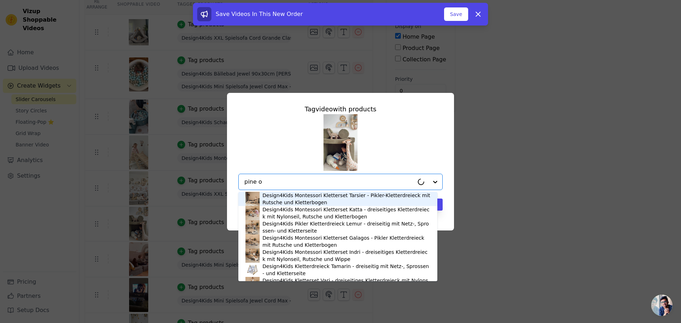
type input "pine ol"
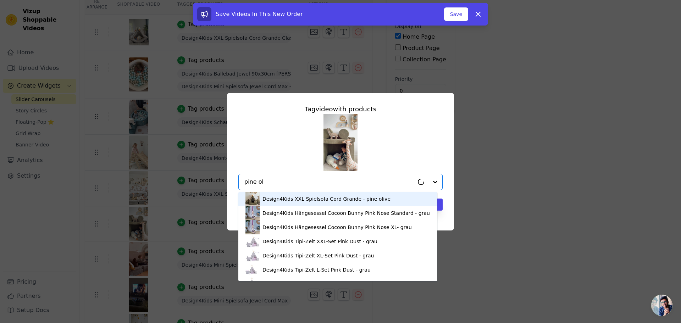
click at [278, 198] on div "Design4Kids XXL Spielsofa Cord Grande - pine olive" at bounding box center [326, 198] width 128 height 7
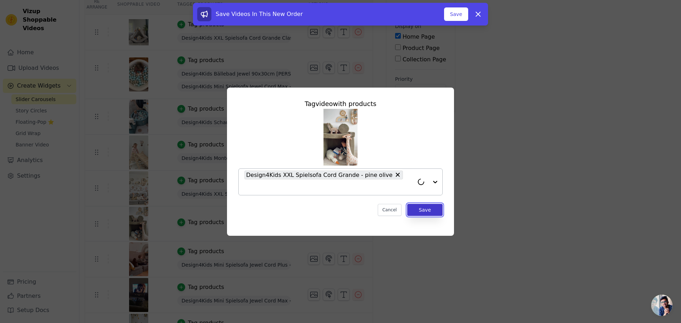
click at [437, 206] on button "Save" at bounding box center [424, 210] width 35 height 12
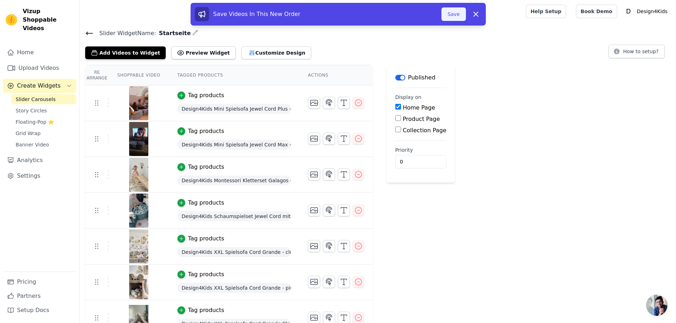
click at [453, 11] on button "Save" at bounding box center [453, 13] width 24 height 13
